Goal: Transaction & Acquisition: Download file/media

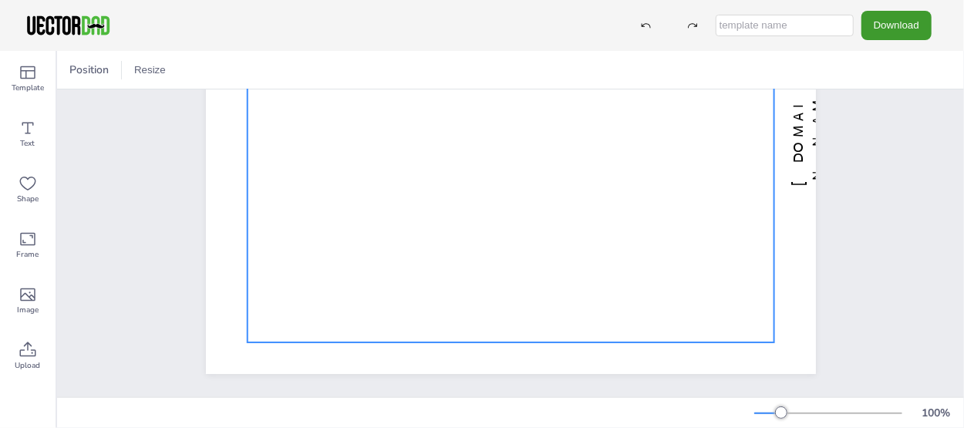
scroll to position [222, 0]
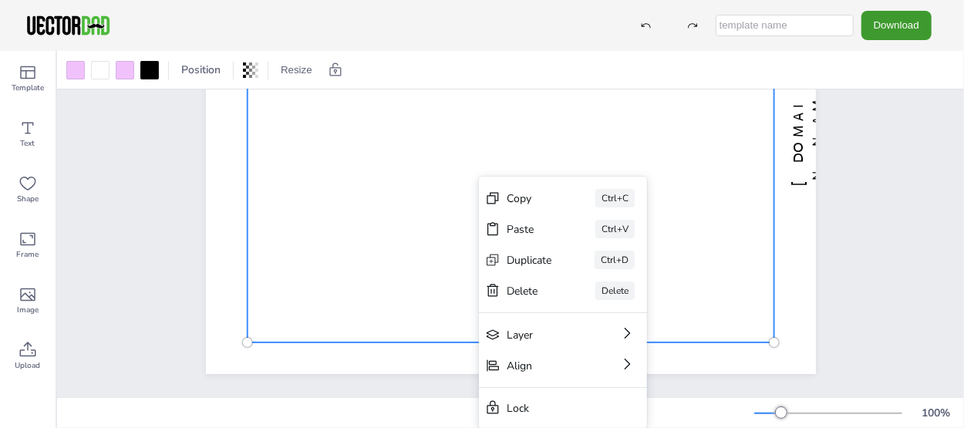
click at [855, 193] on div "[DOMAIN_NAME] Multiplication Chart 1-100" at bounding box center [511, 138] width 742 height 518
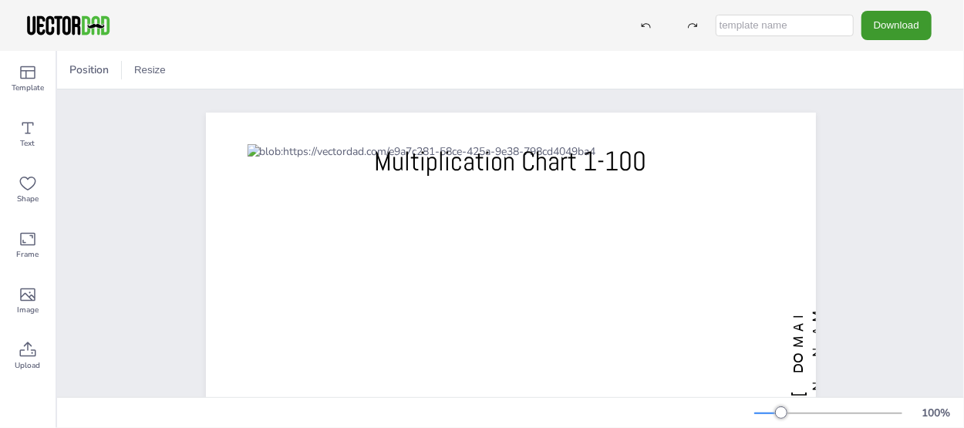
scroll to position [77, 0]
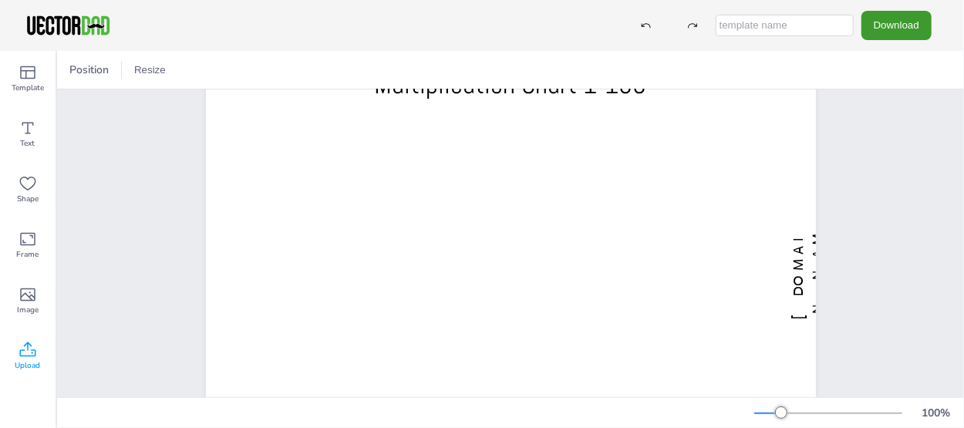
click at [30, 355] on icon at bounding box center [28, 350] width 19 height 19
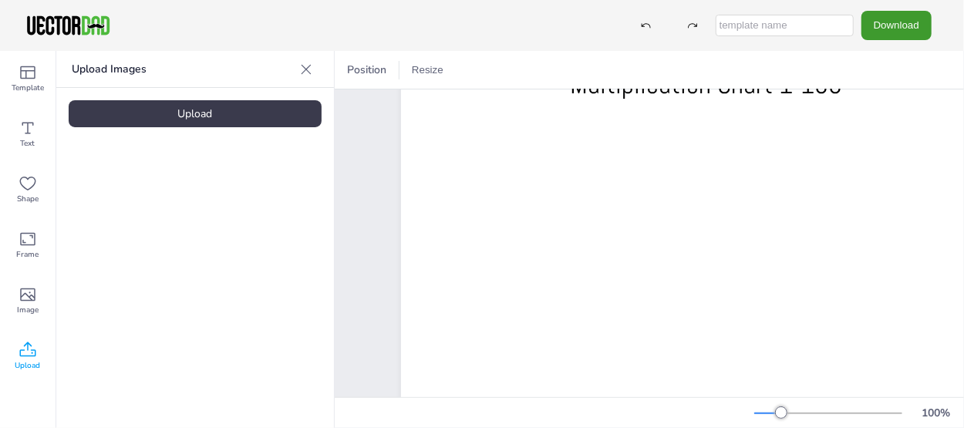
click at [199, 117] on div "Upload" at bounding box center [195, 113] width 253 height 27
click at [17, 291] on div "Image" at bounding box center [28, 301] width 56 height 56
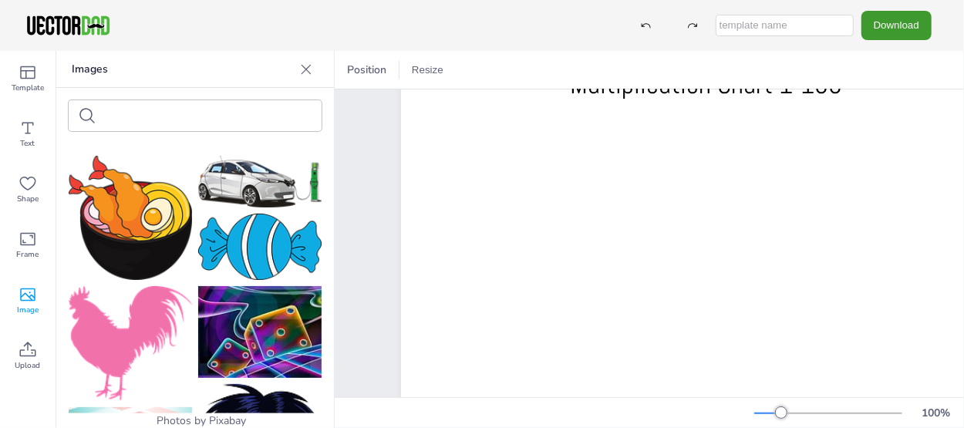
click at [309, 70] on icon at bounding box center [305, 69] width 15 height 15
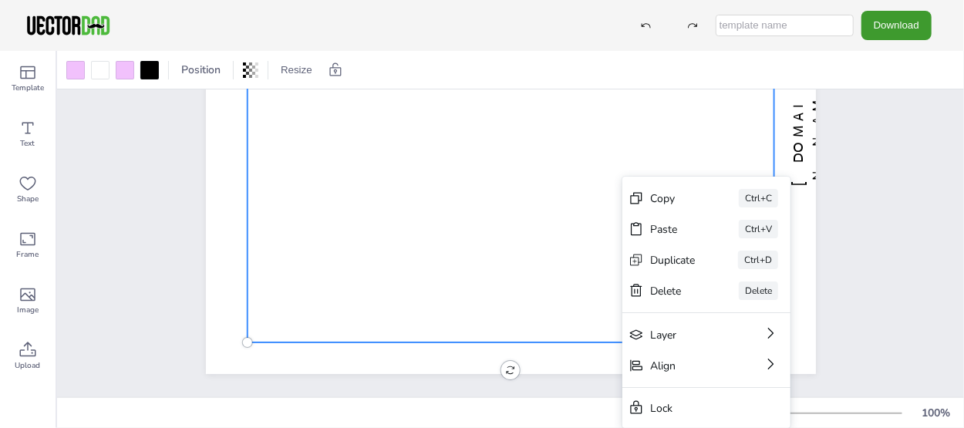
scroll to position [222, 0]
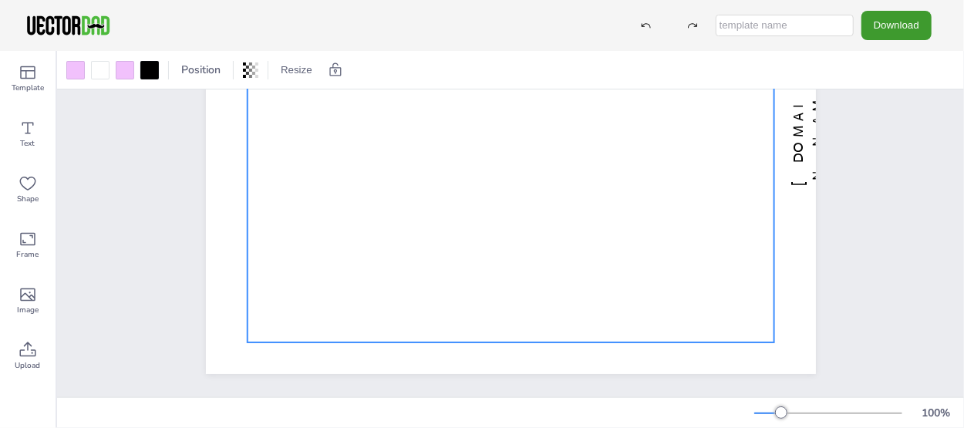
click at [887, 170] on div "[DOMAIN_NAME] Multiplication Chart 1-100" at bounding box center [510, 138] width 907 height 518
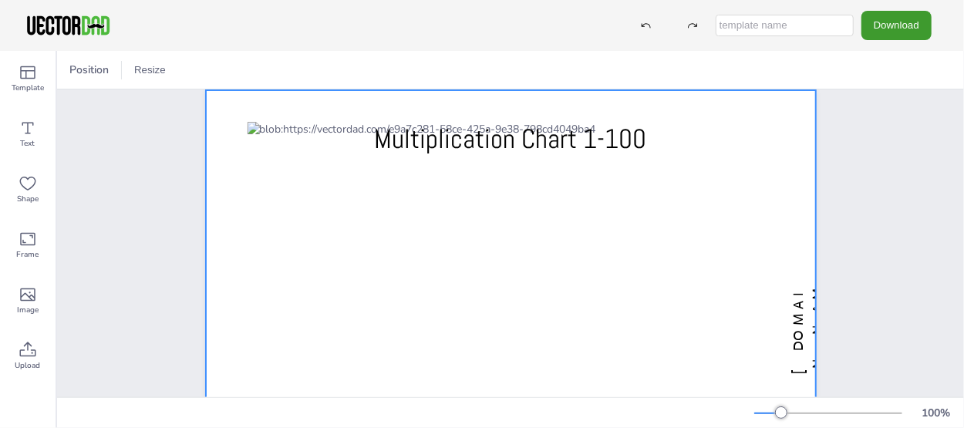
scroll to position [0, 0]
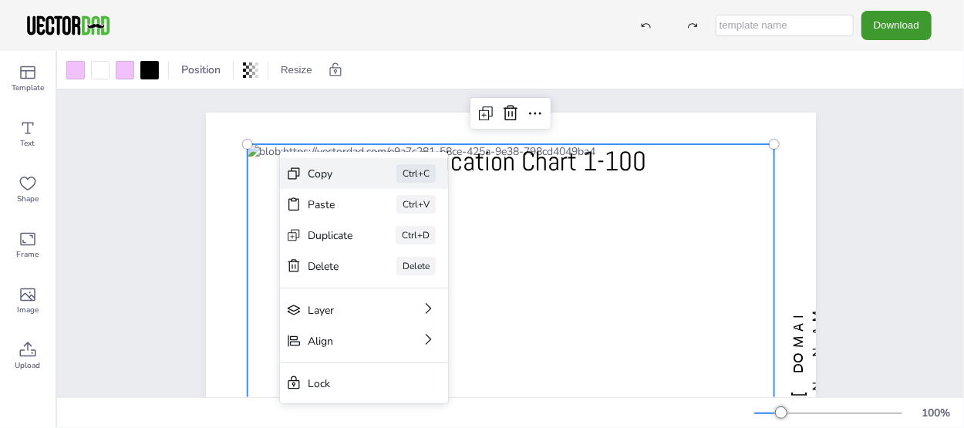
click at [324, 171] on div "Copy" at bounding box center [330, 174] width 45 height 15
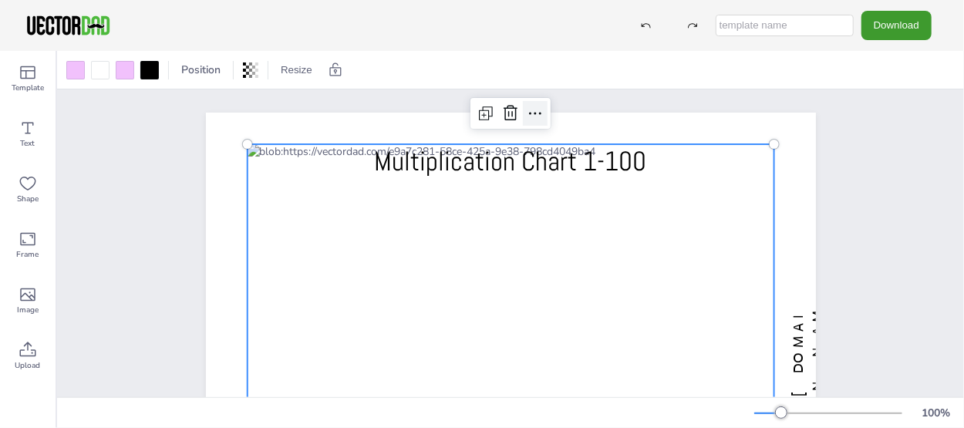
click at [532, 110] on icon at bounding box center [535, 113] width 19 height 19
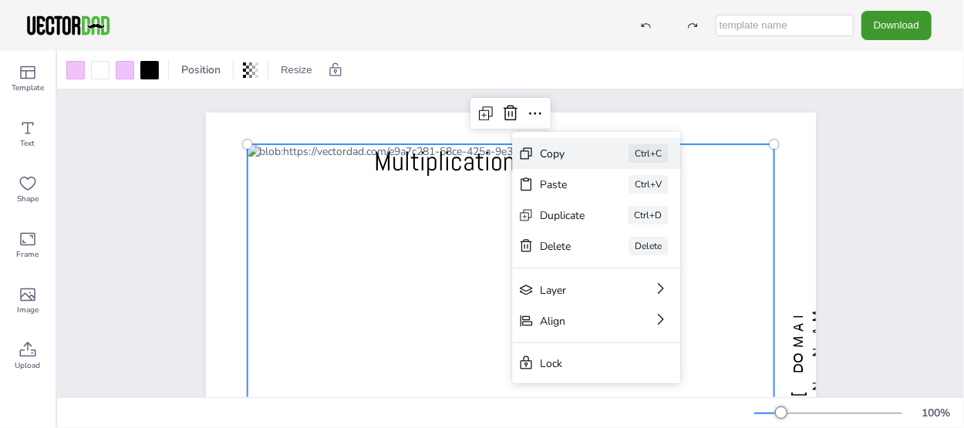
click at [557, 148] on div "Copy" at bounding box center [562, 153] width 45 height 15
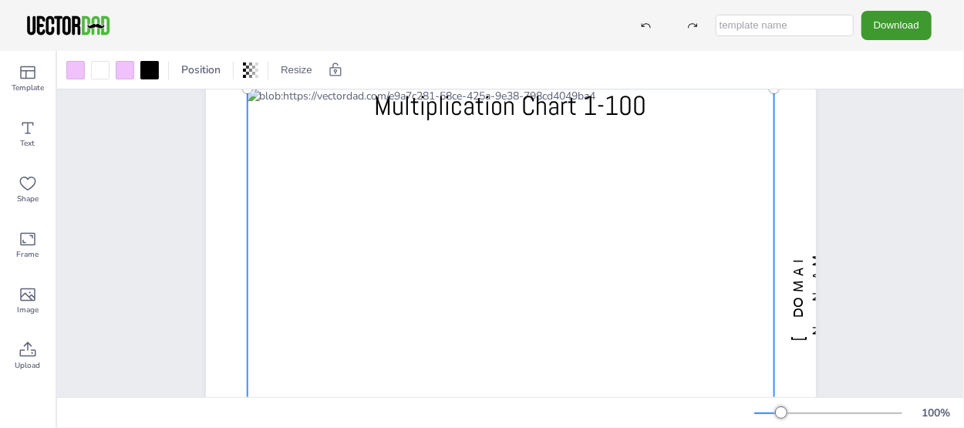
scroll to position [77, 0]
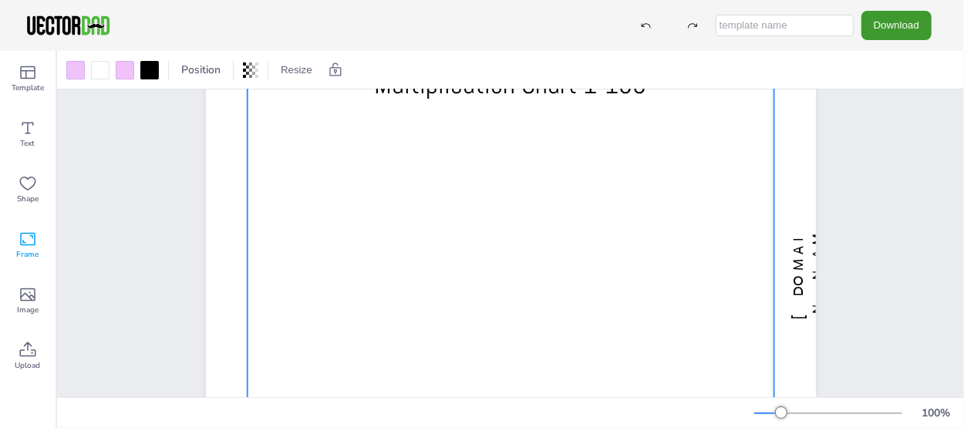
click at [29, 242] on icon at bounding box center [28, 239] width 19 height 19
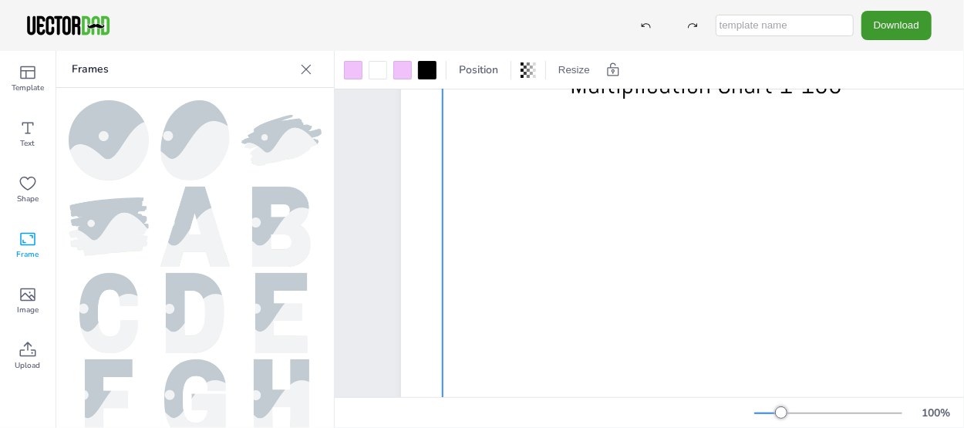
click at [302, 60] on div at bounding box center [306, 69] width 25 height 25
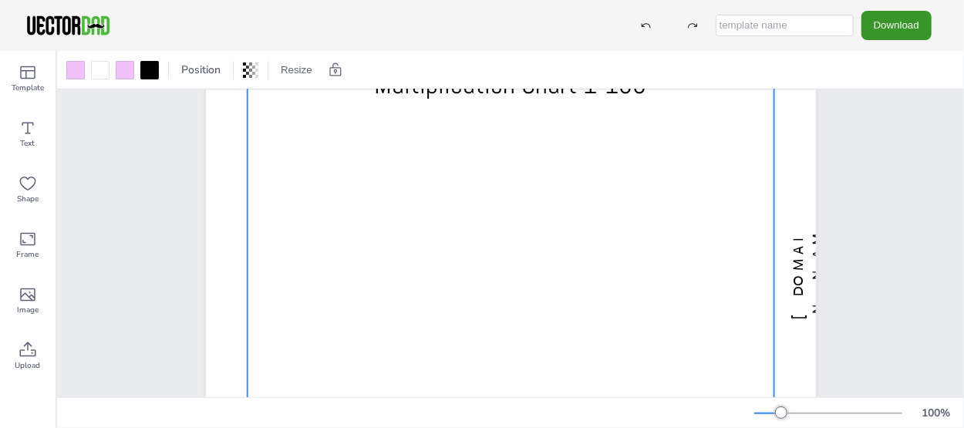
click at [894, 26] on button "Download" at bounding box center [896, 25] width 70 height 29
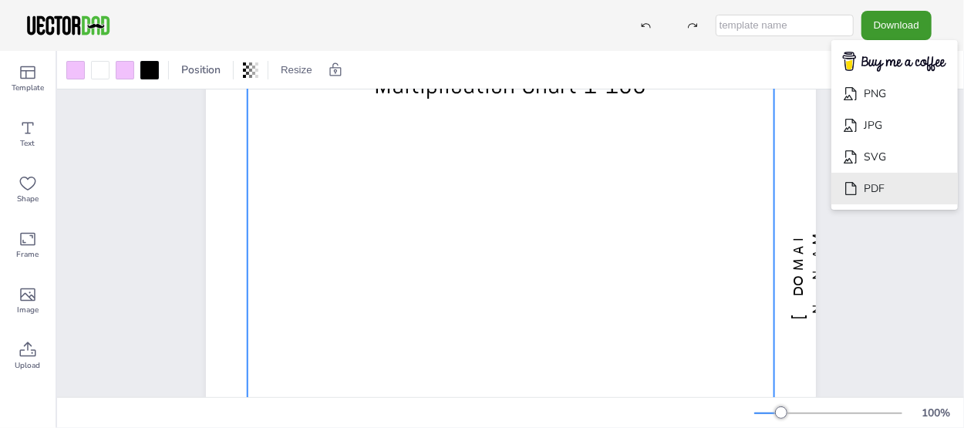
click at [886, 187] on li "PDF" at bounding box center [894, 189] width 126 height 32
